Goal: Transaction & Acquisition: Purchase product/service

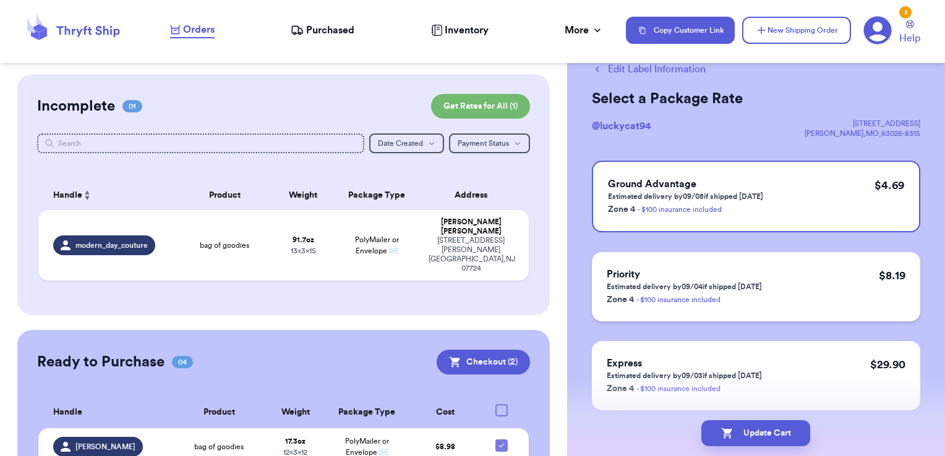
scroll to position [77, 0]
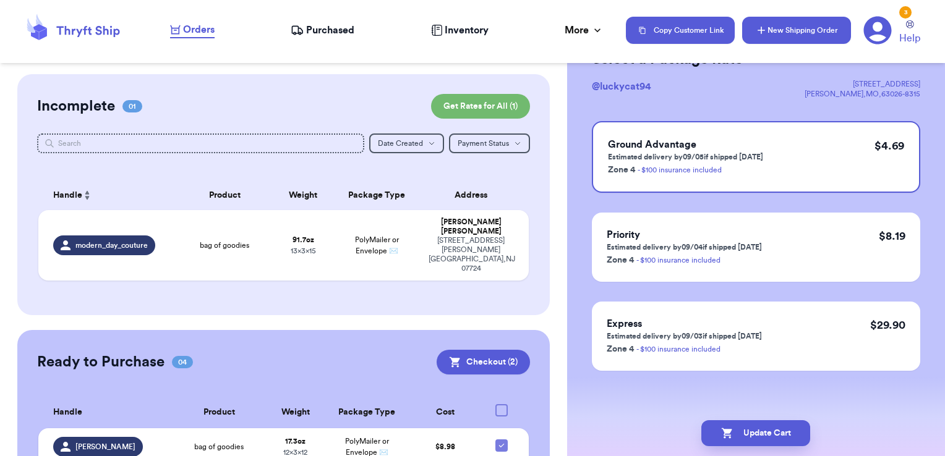
click at [789, 36] on button "New Shipping Order" at bounding box center [796, 30] width 109 height 27
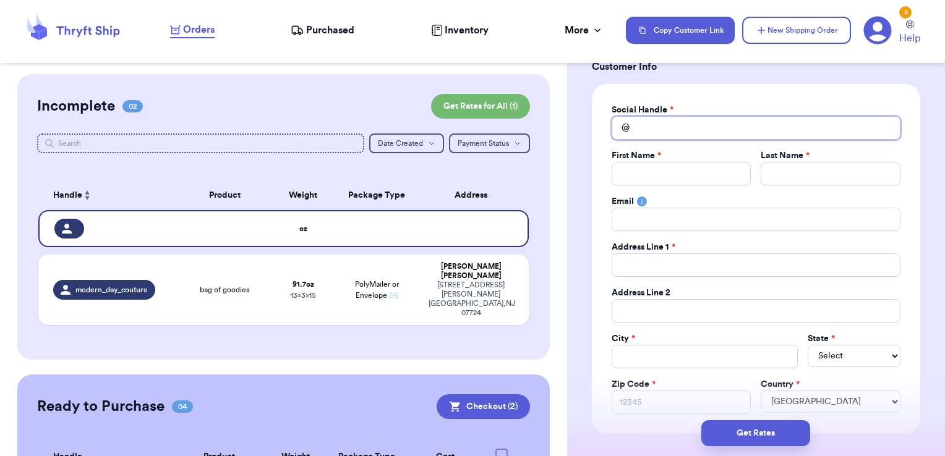
drag, startPoint x: 666, startPoint y: 132, endPoint x: 748, endPoint y: 118, distance: 83.5
click at [668, 130] on input "Total Amount Paid" at bounding box center [756, 128] width 289 height 24
type input "j"
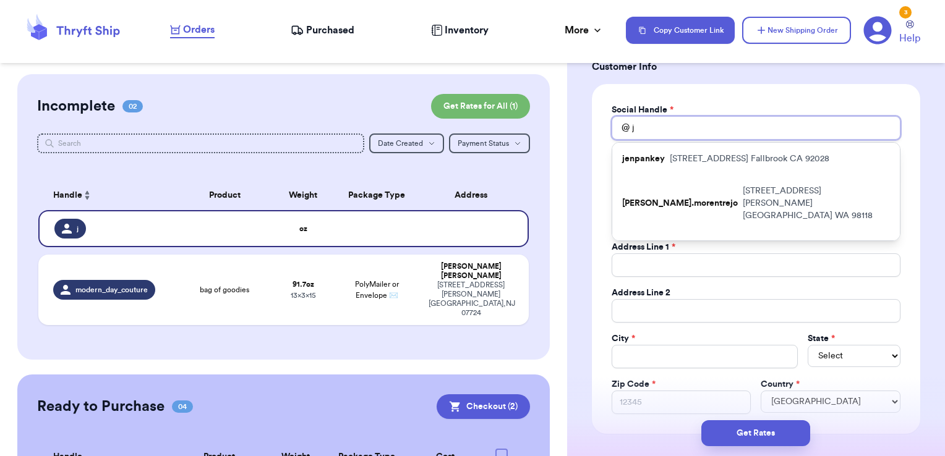
type input "je"
type input "jen"
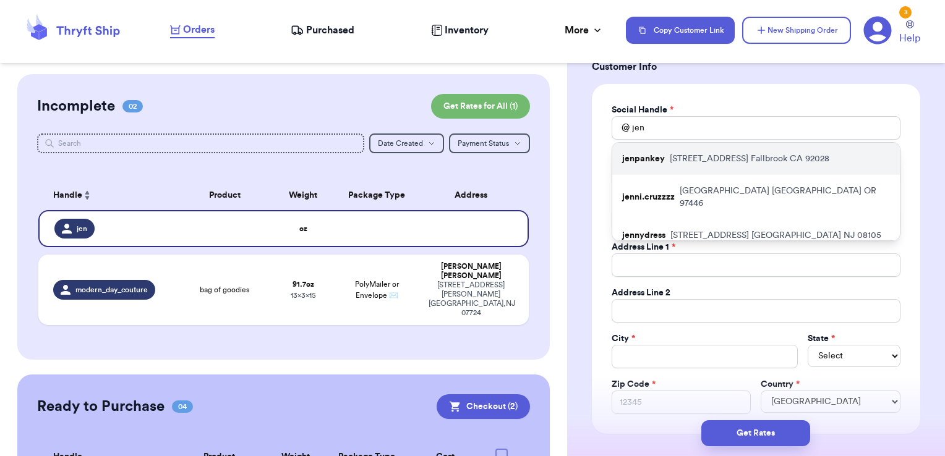
click at [764, 157] on p "[STREET_ADDRESS]" at bounding box center [750, 159] width 160 height 12
type input "jenpankey"
type input "[PERSON_NAME]"
type input "[EMAIL_ADDRESS][DOMAIN_NAME]"
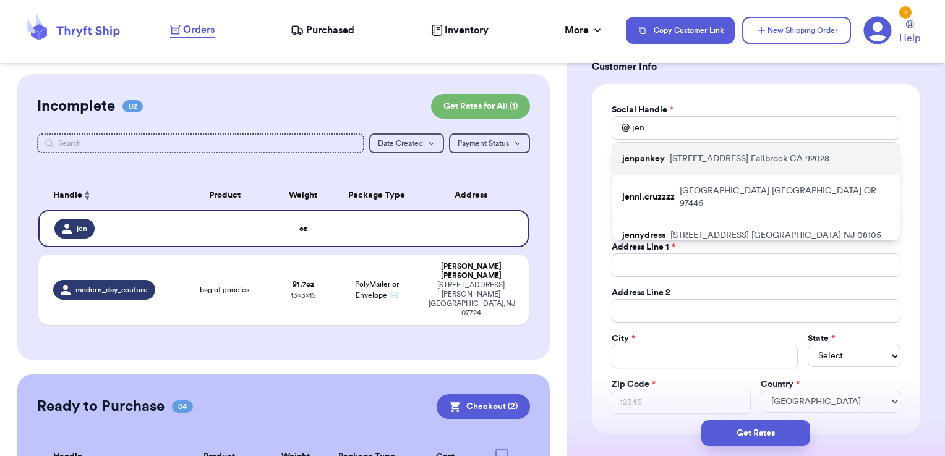
type input "[STREET_ADDRESS]"
type input "Fallbrook"
select select "CA"
type input "92028"
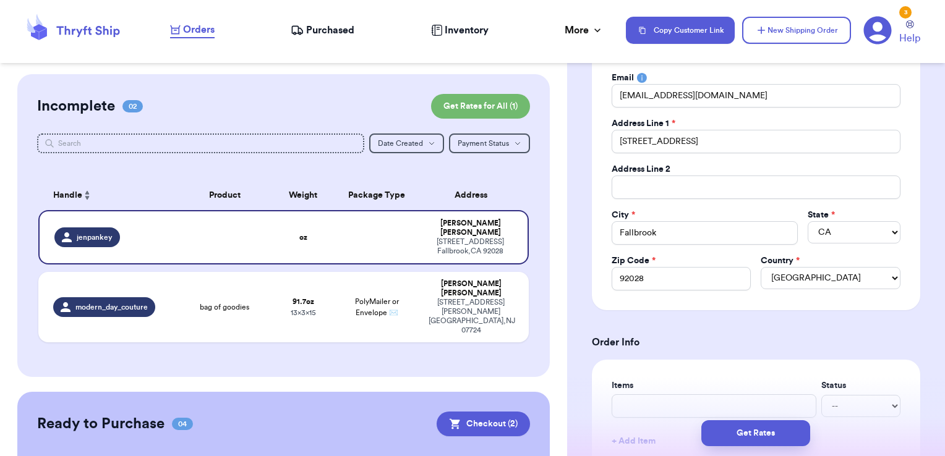
scroll to position [324, 0]
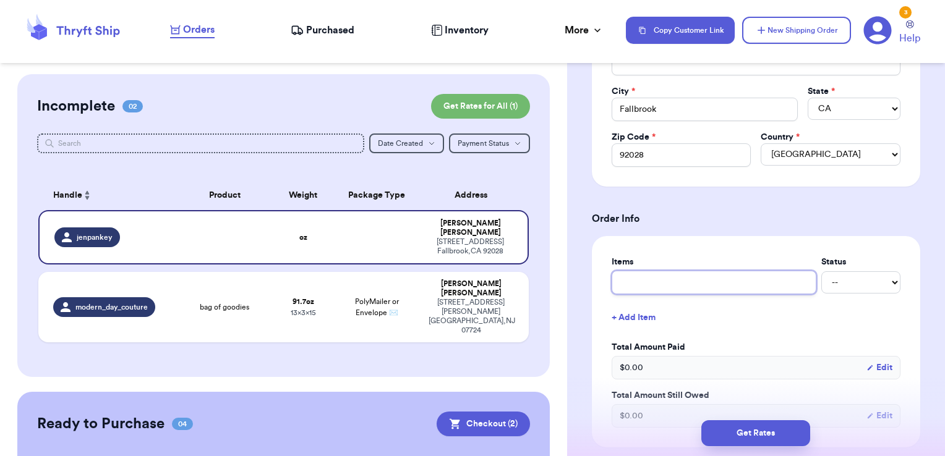
click at [695, 289] on input "text" at bounding box center [714, 283] width 205 height 24
type input "F"
type input "FP"
type input "FP j"
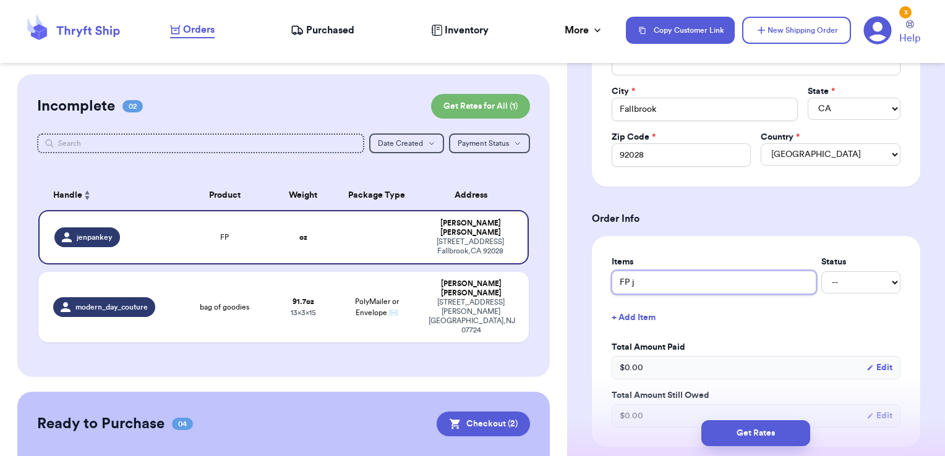
type input "FP je"
type input "FP jea"
type input "[PERSON_NAME]"
type input "FP jeans"
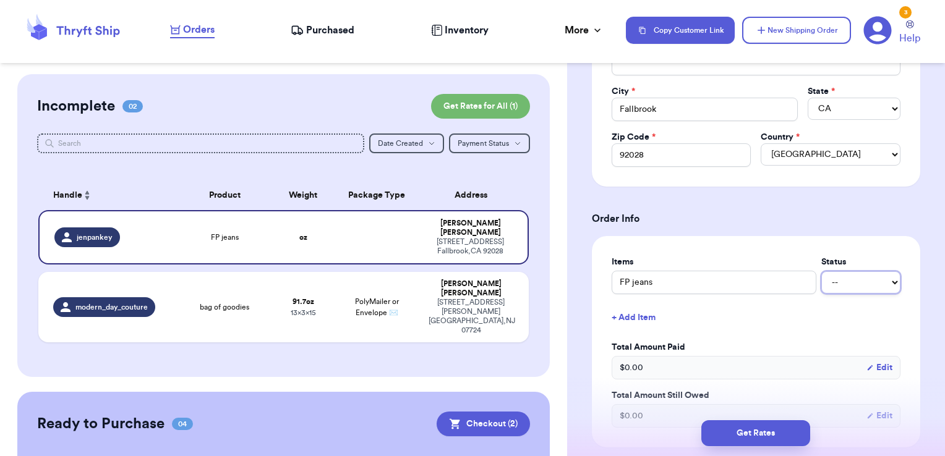
click at [883, 283] on select "-- Paid Owes" at bounding box center [860, 283] width 79 height 22
select select "paid"
click at [821, 272] on select "-- Paid Owes" at bounding box center [860, 283] width 79 height 22
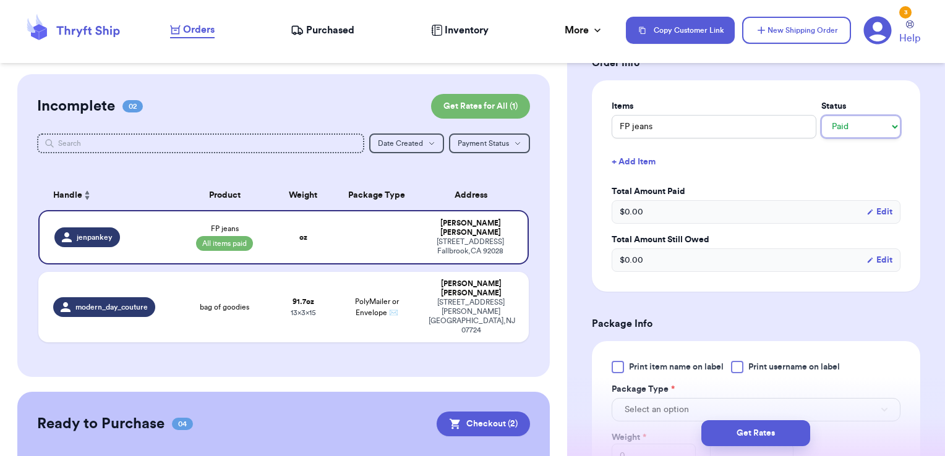
scroll to position [510, 0]
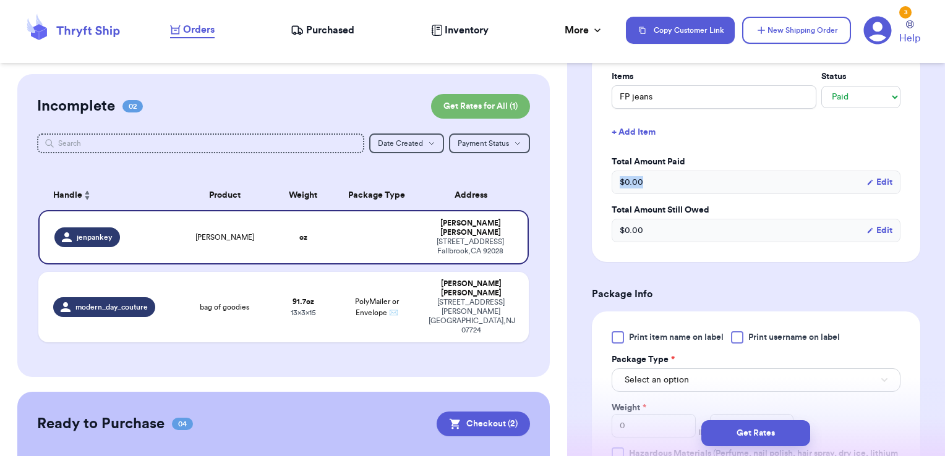
drag, startPoint x: 636, startPoint y: 181, endPoint x: 571, endPoint y: 185, distance: 64.5
click at [571, 185] on div "Shipping Information Delete Label Customer Info Social Handle * @ jenpankey Fir…" at bounding box center [756, 191] width 378 height 1253
click at [732, 379] on button "Select an option" at bounding box center [756, 381] width 289 height 24
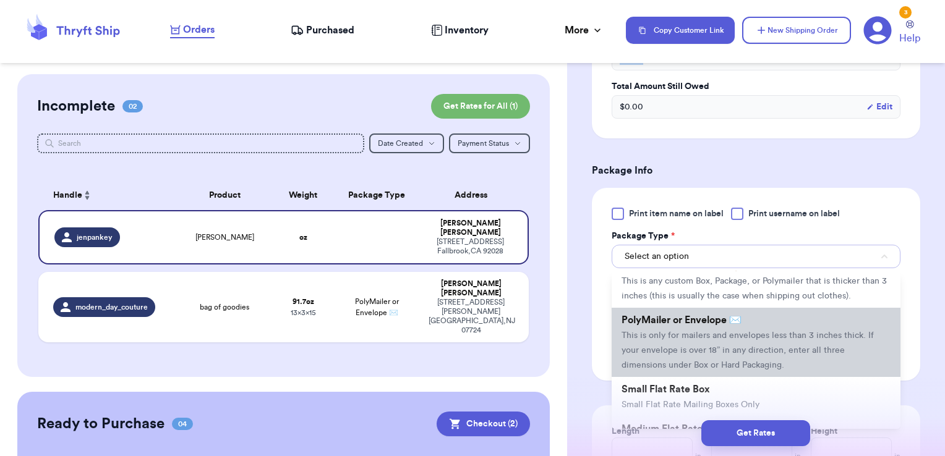
scroll to position [62, 0]
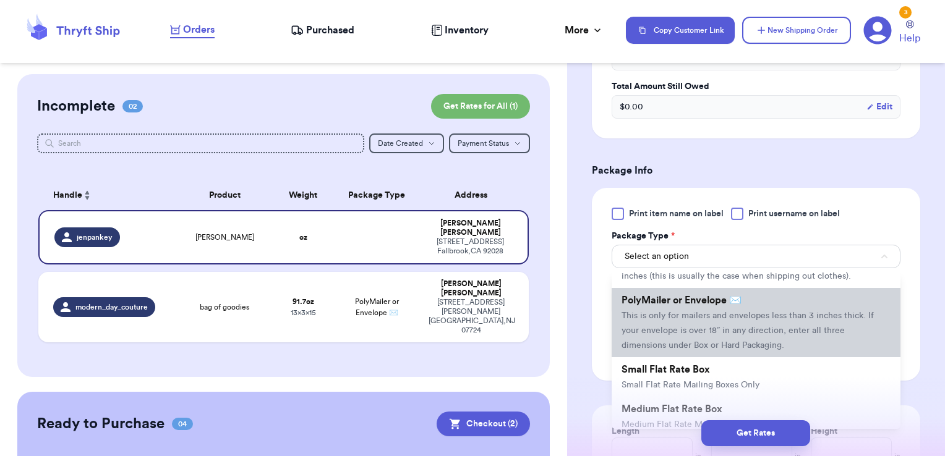
click at [727, 335] on li "PolyMailer or Envelope ✉️ This is only for mailers and envelopes less than 3 in…" at bounding box center [756, 322] width 289 height 69
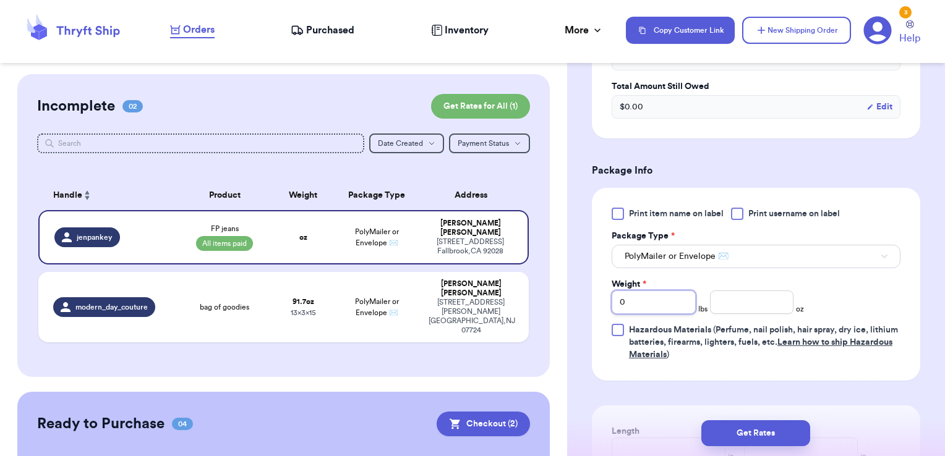
drag, startPoint x: 576, startPoint y: 296, endPoint x: 589, endPoint y: 296, distance: 12.4
click at [557, 297] on div "Customer Link New Order Incomplete 02 Get Rates for All ( 1 ) Get Rates for All…" at bounding box center [472, 228] width 945 height 456
type input "1"
click at [762, 302] on input "number" at bounding box center [752, 303] width 84 height 24
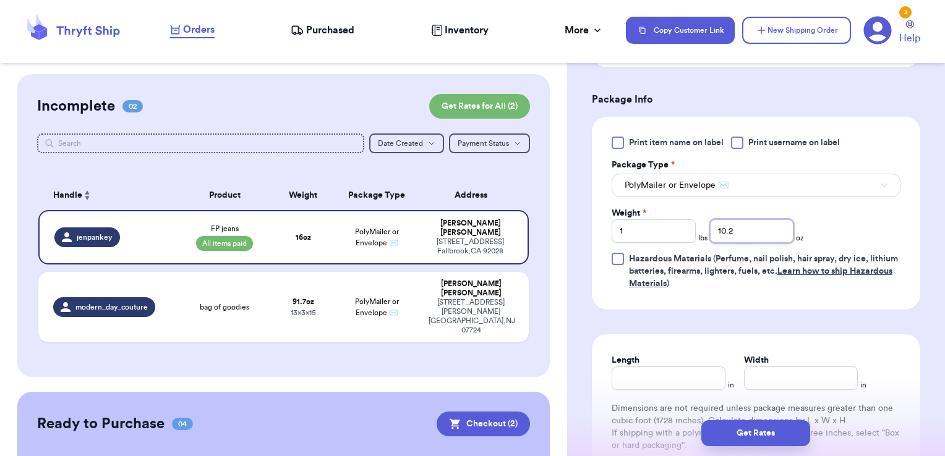
scroll to position [757, 0]
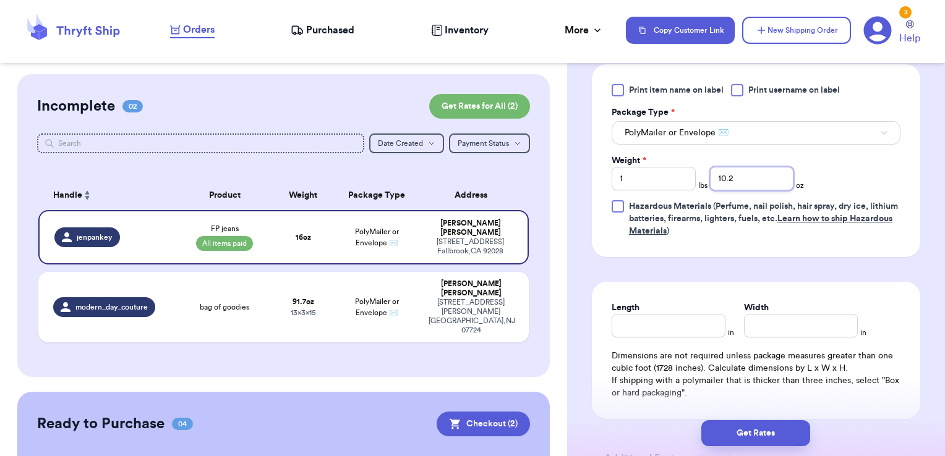
type input "10.2"
click at [698, 326] on input "Length" at bounding box center [669, 326] width 114 height 24
type input "13"
click at [761, 325] on input "Width *" at bounding box center [801, 326] width 114 height 24
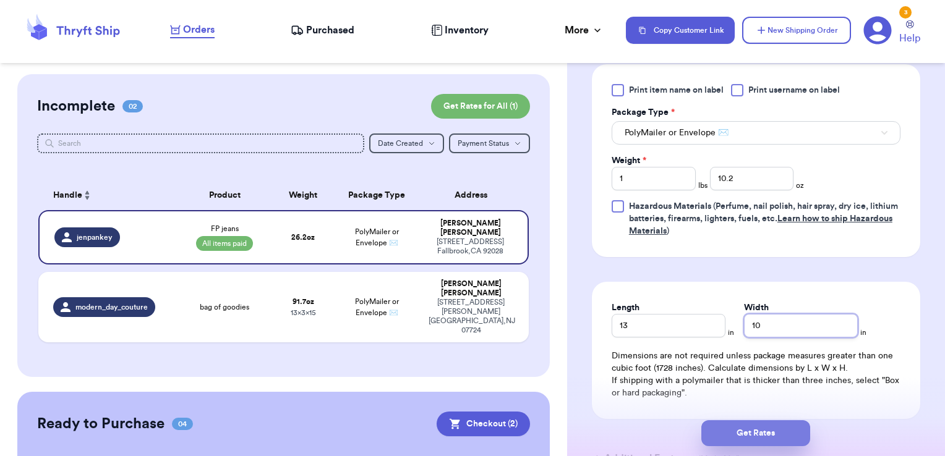
type input "10"
click at [772, 433] on button "Get Rates" at bounding box center [755, 434] width 109 height 26
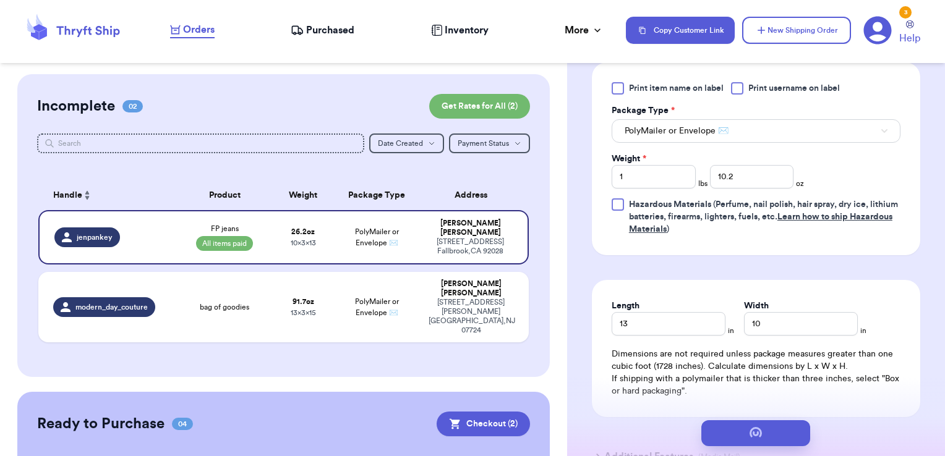
scroll to position [0, 0]
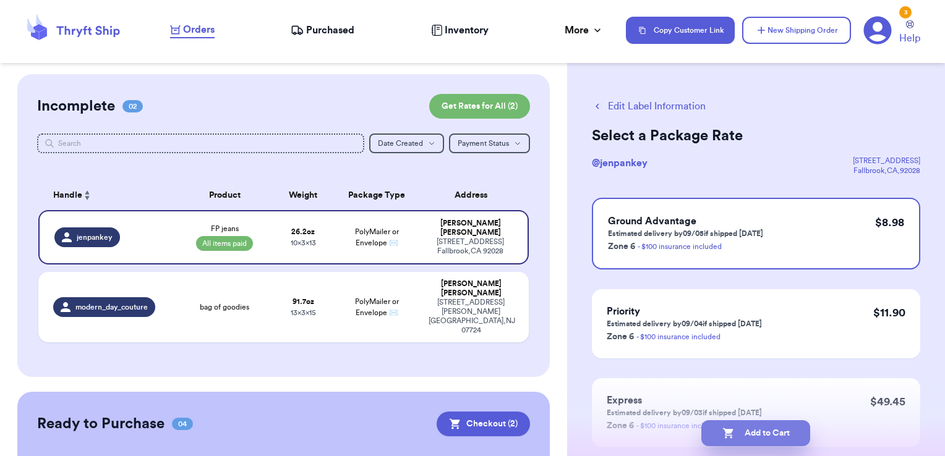
click at [740, 441] on button "Add to Cart" at bounding box center [755, 434] width 109 height 26
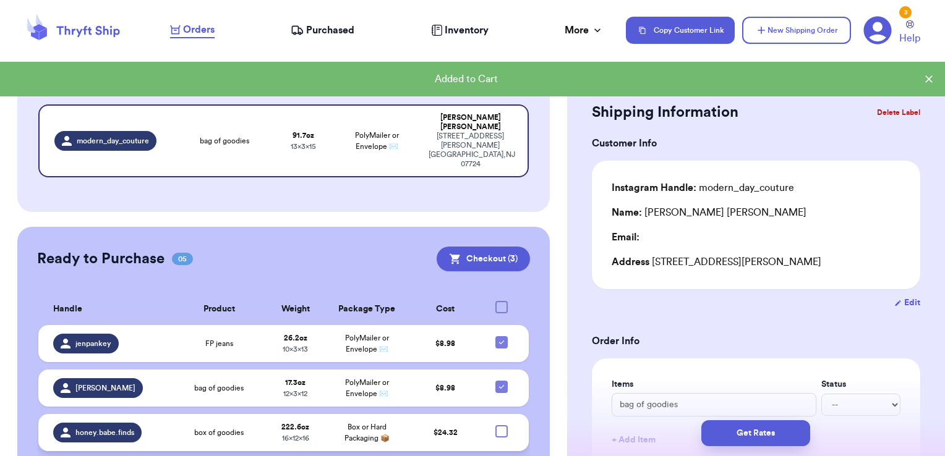
scroll to position [210, 0]
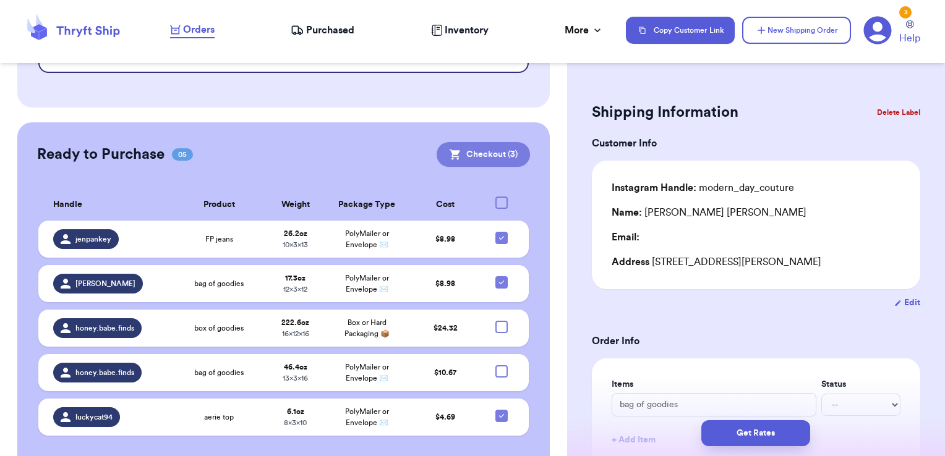
click at [497, 142] on button "Checkout ( 3 )" at bounding box center [483, 154] width 93 height 25
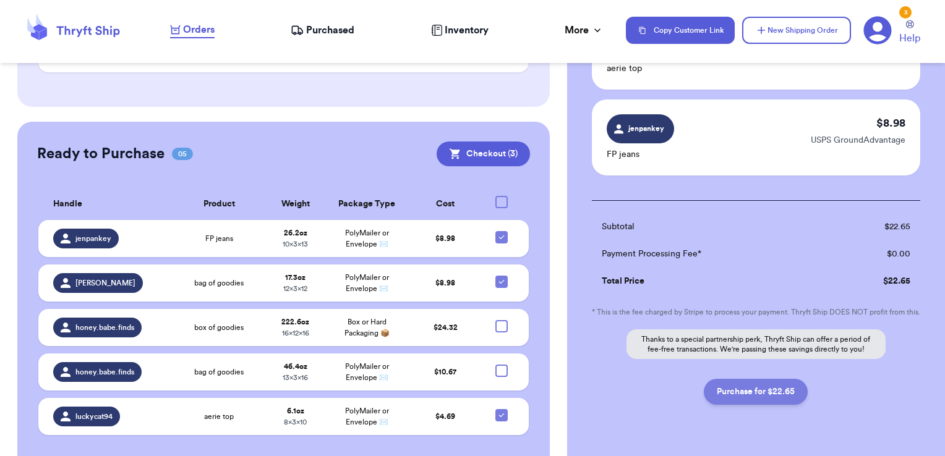
scroll to position [247, 0]
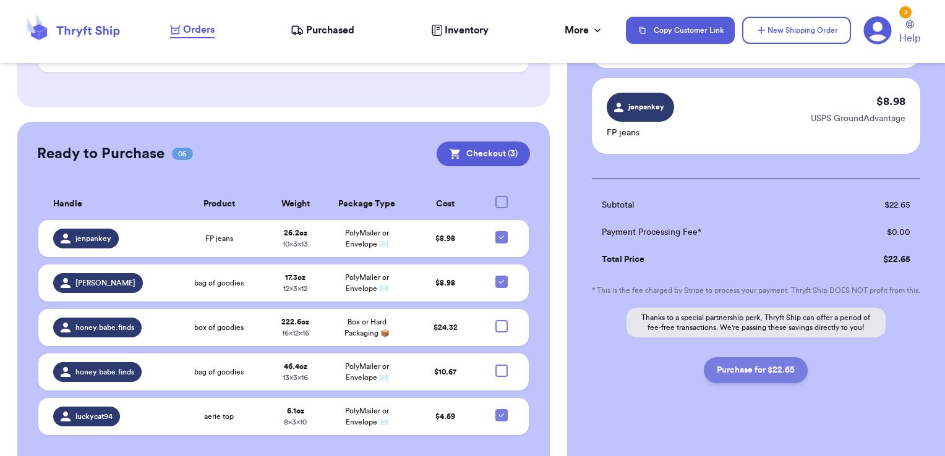
click at [744, 383] on button "Purchase for $22.65" at bounding box center [756, 370] width 104 height 26
checkbox input "false"
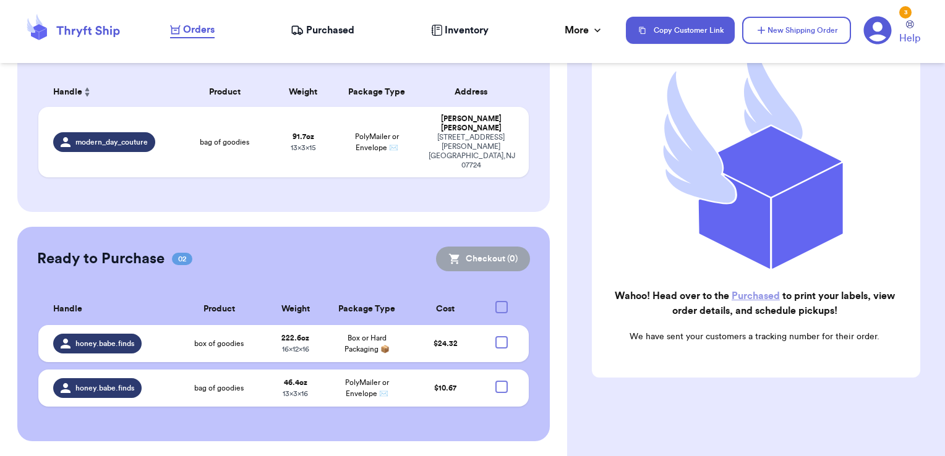
scroll to position [75, 0]
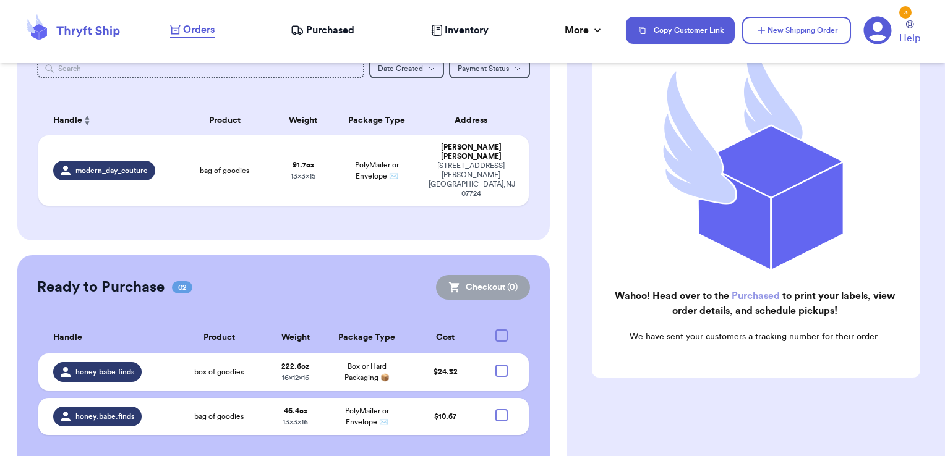
click at [339, 27] on span "Purchased" at bounding box center [330, 30] width 48 height 15
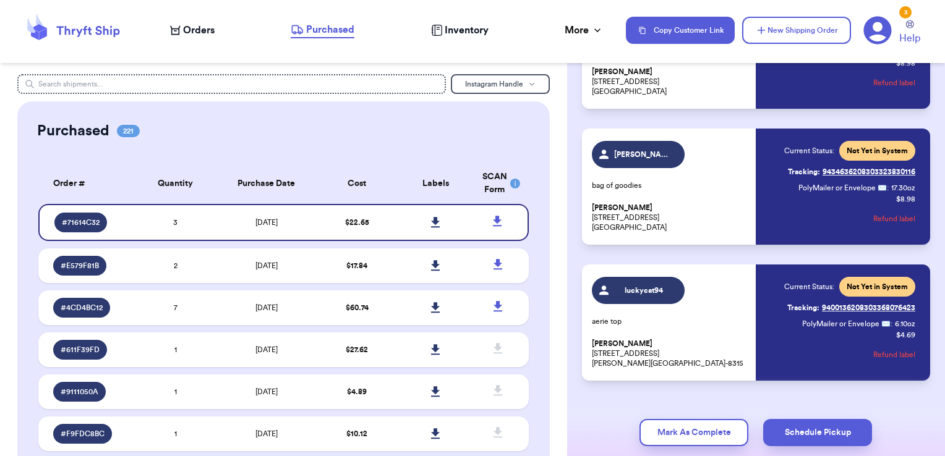
scroll to position [186, 0]
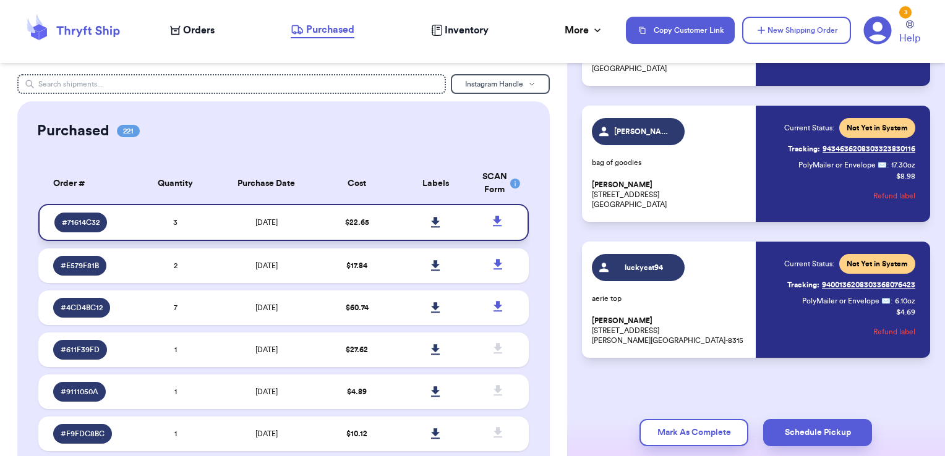
click at [431, 224] on icon at bounding box center [435, 222] width 9 height 11
click at [297, 273] on td "[DATE]" at bounding box center [266, 266] width 103 height 35
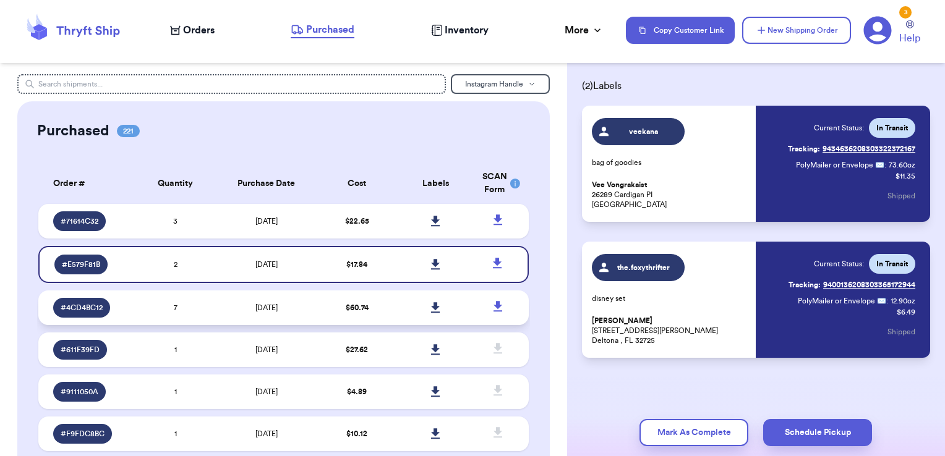
click at [318, 308] on td "$ 60.74" at bounding box center [357, 308] width 79 height 35
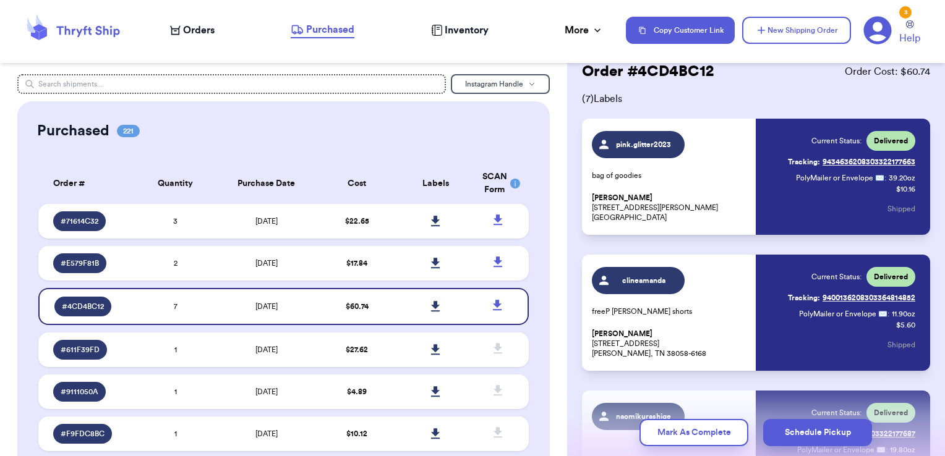
scroll to position [0, 0]
